Goal: Task Accomplishment & Management: Use online tool/utility

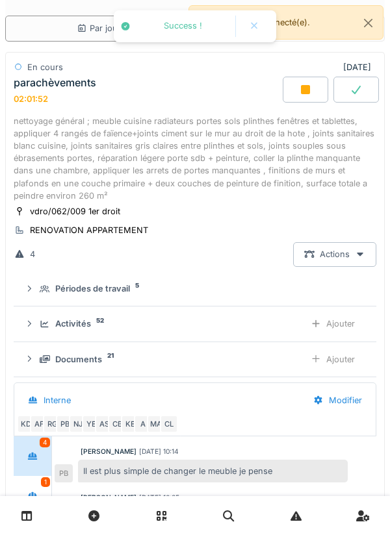
scroll to position [157, 0]
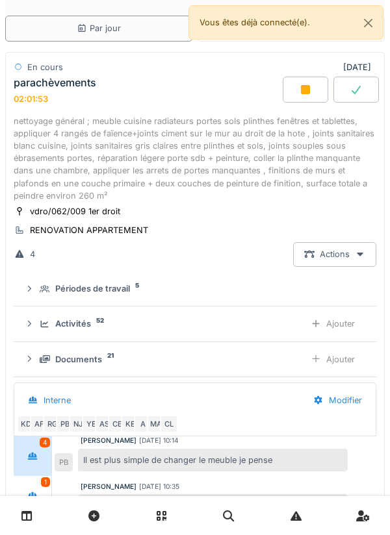
click at [336, 356] on div "Ajouter" at bounding box center [332, 359] width 66 height 24
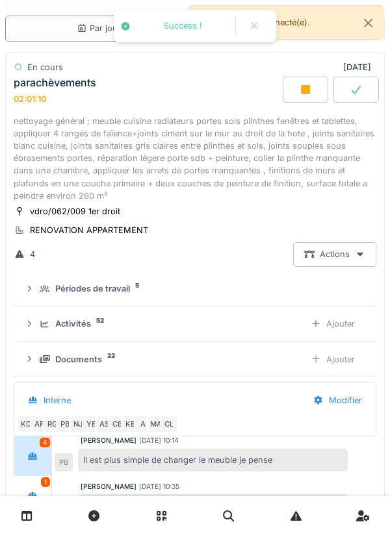
click at [338, 357] on div "Ajouter" at bounding box center [332, 359] width 66 height 24
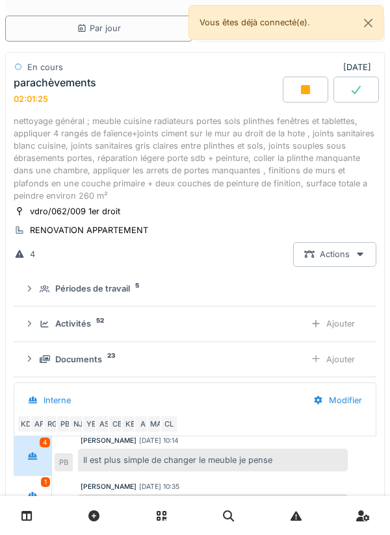
click at [327, 361] on div "Ajouter" at bounding box center [332, 359] width 66 height 24
click at [343, 361] on div "Ajouter" at bounding box center [332, 359] width 66 height 24
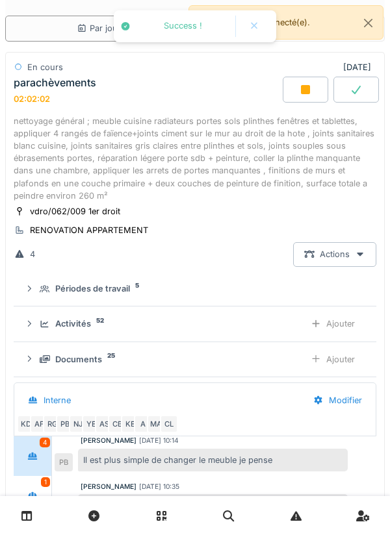
click at [344, 358] on div "Ajouter" at bounding box center [332, 359] width 66 height 24
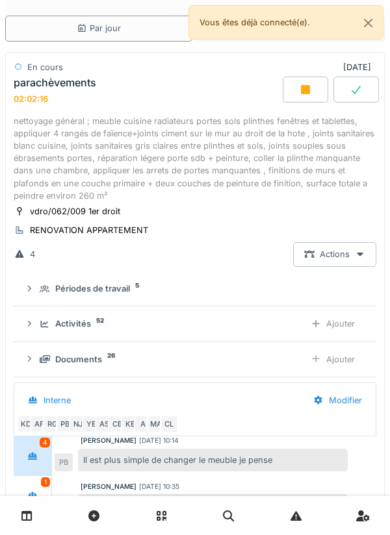
click at [330, 358] on div "Ajouter" at bounding box center [332, 359] width 66 height 24
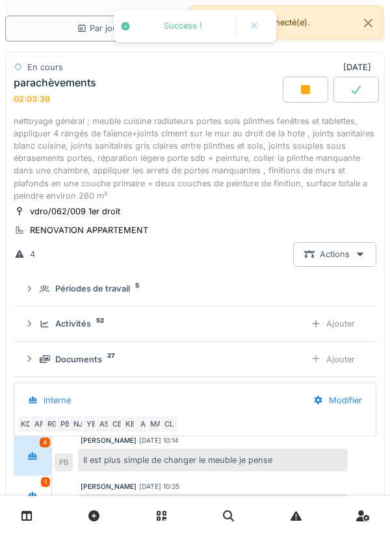
click at [338, 355] on div "Ajouter" at bounding box center [332, 359] width 66 height 24
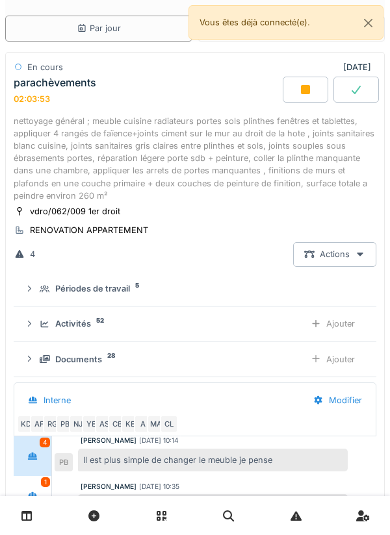
click at [342, 358] on div "Ajouter" at bounding box center [332, 359] width 66 height 24
click at [340, 360] on div "Ajouter" at bounding box center [332, 359] width 66 height 24
